Goal: Use online tool/utility: Utilize a website feature to perform a specific function

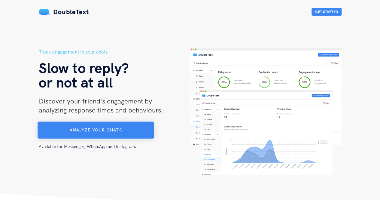
click at [98, 132] on span "Analyze your chats" at bounding box center [96, 129] width 52 height 5
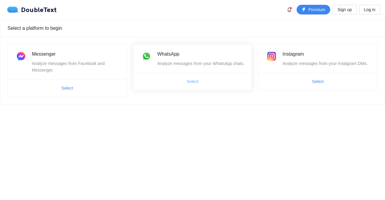
click at [198, 77] on button "Select" at bounding box center [192, 82] width 21 height 10
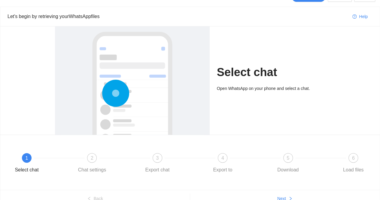
scroll to position [13, 0]
drag, startPoint x: 258, startPoint y: 88, endPoint x: 293, endPoint y: 86, distance: 34.6
click at [293, 86] on div "Open WhatsApp on your phone and select a chat." at bounding box center [271, 88] width 109 height 7
drag, startPoint x: 293, startPoint y: 86, endPoint x: 251, endPoint y: 87, distance: 41.2
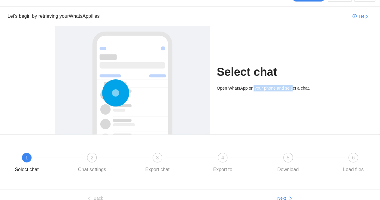
click at [251, 87] on div "Open WhatsApp on your phone and select a chat." at bounding box center [271, 88] width 109 height 7
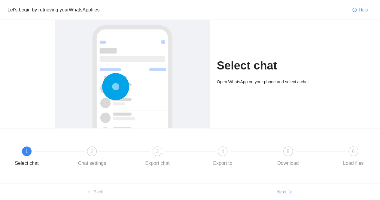
scroll to position [0, 0]
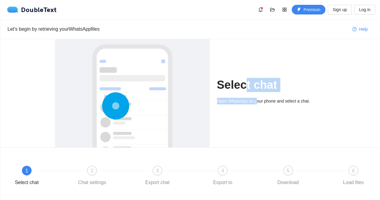
drag, startPoint x: 241, startPoint y: 91, endPoint x: 258, endPoint y: 97, distance: 17.3
click at [258, 97] on div "Select chat Open WhatsApp on your phone and select a chat." at bounding box center [271, 93] width 109 height 108
drag, startPoint x: 258, startPoint y: 97, endPoint x: 257, endPoint y: 86, distance: 10.6
click at [257, 86] on div "Select chat Open WhatsApp on your phone and select a chat." at bounding box center [271, 93] width 109 height 108
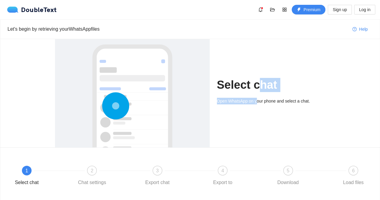
click at [257, 86] on h1 "Select chat" at bounding box center [271, 85] width 109 height 14
